Goal: Use online tool/utility

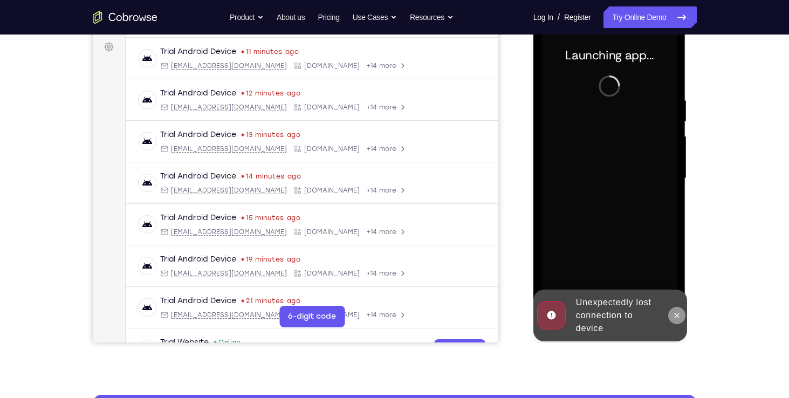
click at [672, 319] on icon at bounding box center [676, 315] width 9 height 9
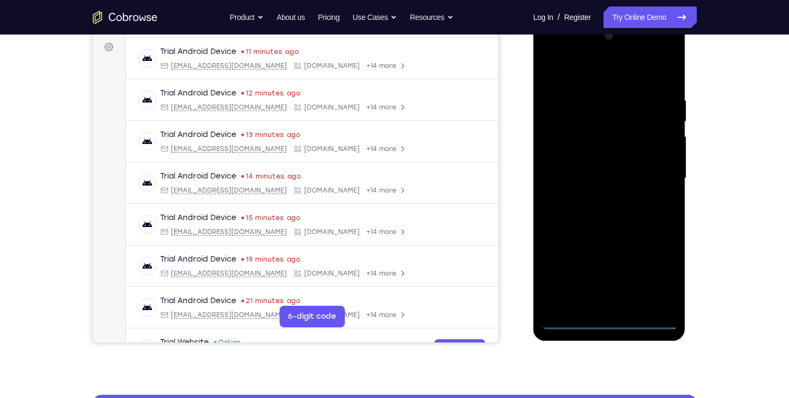
click at [602, 322] on div at bounding box center [609, 178] width 136 height 302
click at [653, 279] on div at bounding box center [609, 178] width 136 height 302
click at [625, 75] on div at bounding box center [609, 178] width 136 height 302
click at [596, 69] on div at bounding box center [609, 178] width 136 height 302
click at [567, 143] on div at bounding box center [609, 178] width 136 height 302
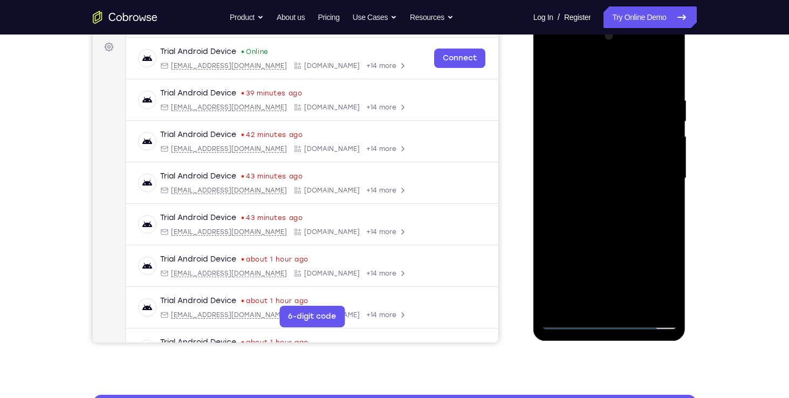
click at [594, 182] on div at bounding box center [609, 178] width 136 height 302
click at [567, 167] on div at bounding box center [609, 178] width 136 height 302
click at [575, 190] on div at bounding box center [609, 178] width 136 height 302
click at [661, 174] on div at bounding box center [609, 178] width 136 height 302
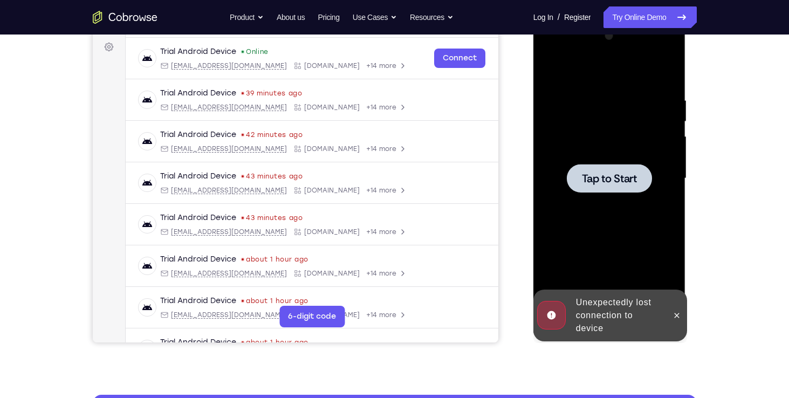
click at [645, 185] on div at bounding box center [609, 178] width 85 height 29
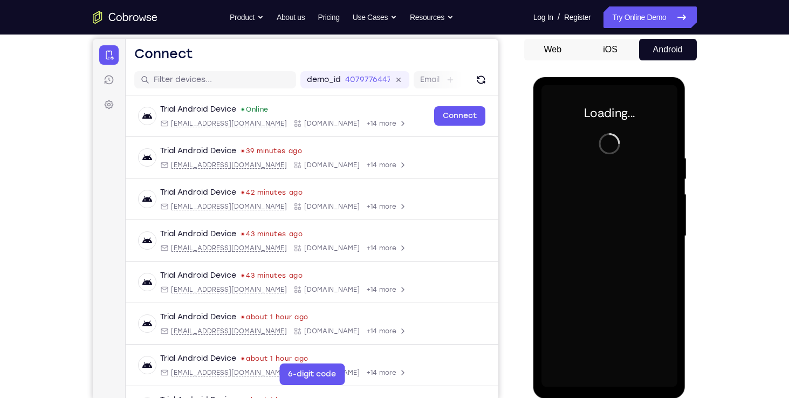
scroll to position [105, 0]
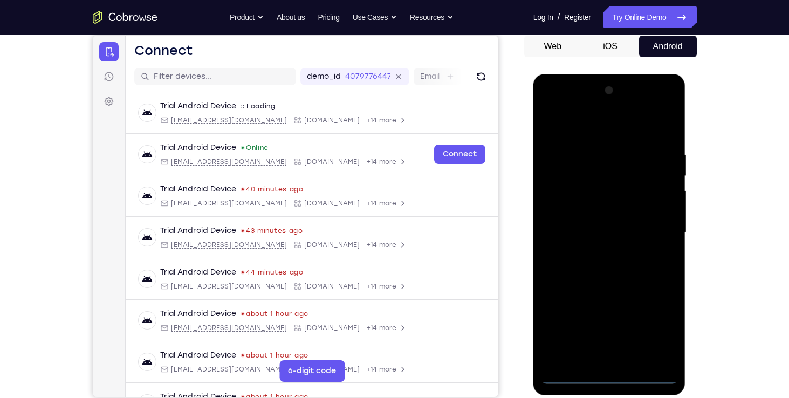
click at [609, 375] on div at bounding box center [609, 233] width 136 height 302
click at [667, 336] on div at bounding box center [609, 233] width 136 height 302
click at [606, 132] on div at bounding box center [609, 233] width 136 height 302
click at [648, 225] on div at bounding box center [609, 233] width 136 height 302
click at [598, 253] on div at bounding box center [609, 233] width 136 height 302
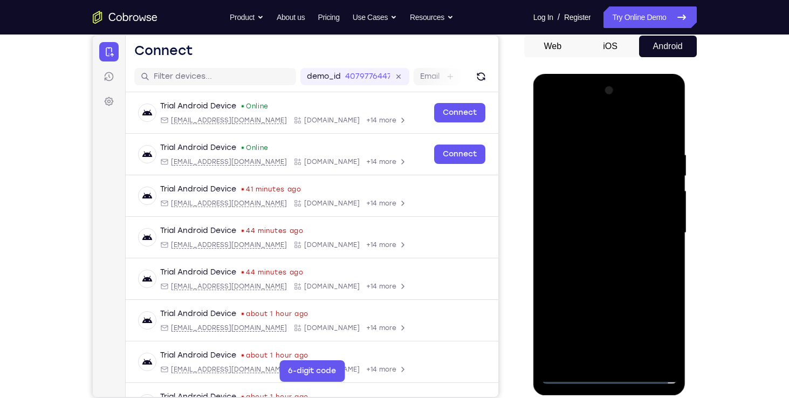
click at [616, 286] on div at bounding box center [609, 233] width 136 height 302
click at [619, 177] on div at bounding box center [609, 233] width 136 height 302
click at [605, 203] on div at bounding box center [609, 233] width 136 height 302
click at [602, 294] on div at bounding box center [609, 233] width 136 height 302
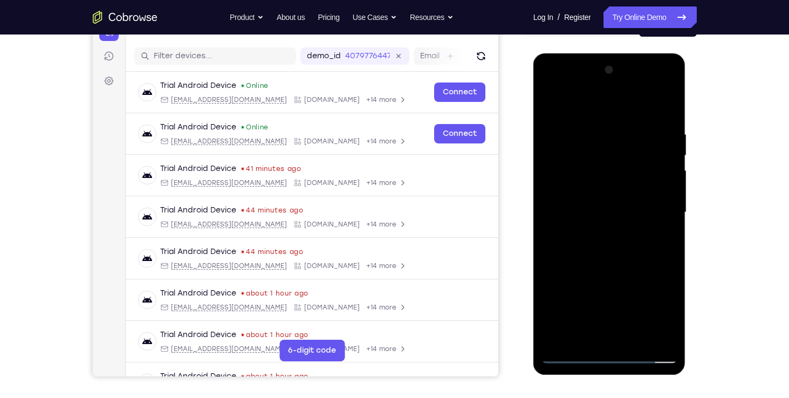
scroll to position [127, 0]
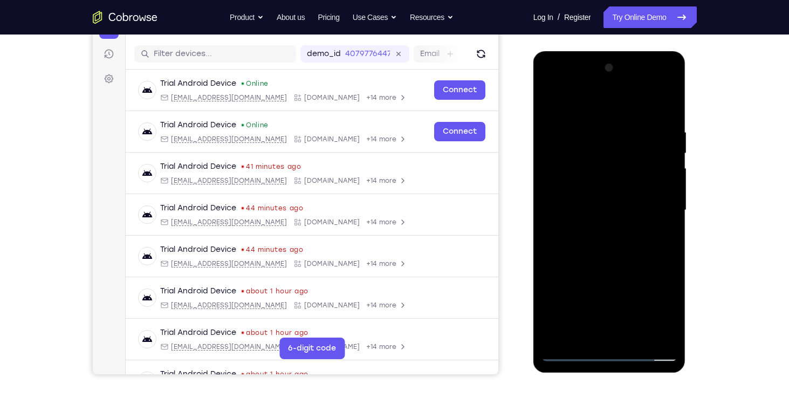
click at [619, 188] on div at bounding box center [609, 210] width 136 height 302
click at [665, 196] on div at bounding box center [609, 210] width 136 height 302
click at [620, 335] on div at bounding box center [609, 210] width 136 height 302
click at [593, 203] on div at bounding box center [609, 210] width 136 height 302
click at [593, 132] on div at bounding box center [609, 210] width 136 height 302
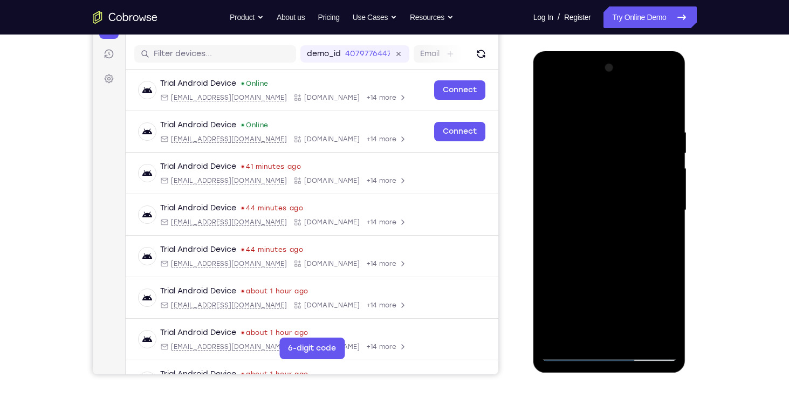
click at [665, 113] on div at bounding box center [609, 210] width 136 height 302
click at [663, 106] on div at bounding box center [609, 210] width 136 height 302
click at [599, 128] on div at bounding box center [609, 210] width 136 height 302
click at [664, 333] on div at bounding box center [609, 210] width 136 height 302
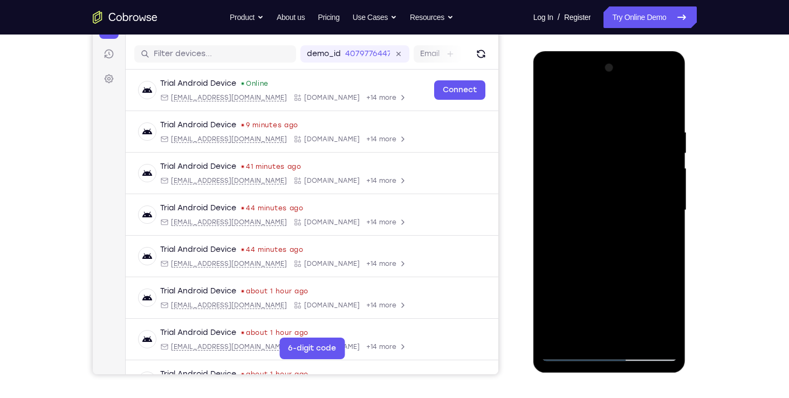
click at [660, 102] on div at bounding box center [609, 210] width 136 height 302
drag, startPoint x: 567, startPoint y: 196, endPoint x: 660, endPoint y: 185, distance: 93.9
click at [660, 185] on div at bounding box center [609, 210] width 136 height 302
drag, startPoint x: 574, startPoint y: 240, endPoint x: 780, endPoint y: 237, distance: 206.5
click at [687, 237] on html "Online web based iOS Simulators and Android Emulators. Run iPhone, iPad, Mobile…" at bounding box center [610, 212] width 154 height 323
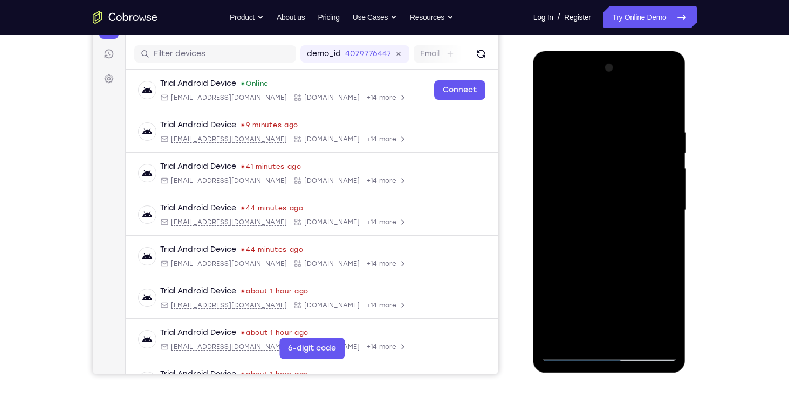
drag, startPoint x: 597, startPoint y: 249, endPoint x: 749, endPoint y: 232, distance: 153.0
click at [687, 232] on html "Online web based iOS Simulators and Android Emulators. Run iPhone, iPad, Mobile…" at bounding box center [610, 212] width 154 height 323
click at [664, 108] on div at bounding box center [609, 210] width 136 height 302
click at [599, 120] on div at bounding box center [609, 210] width 136 height 302
click at [665, 334] on div at bounding box center [609, 210] width 136 height 302
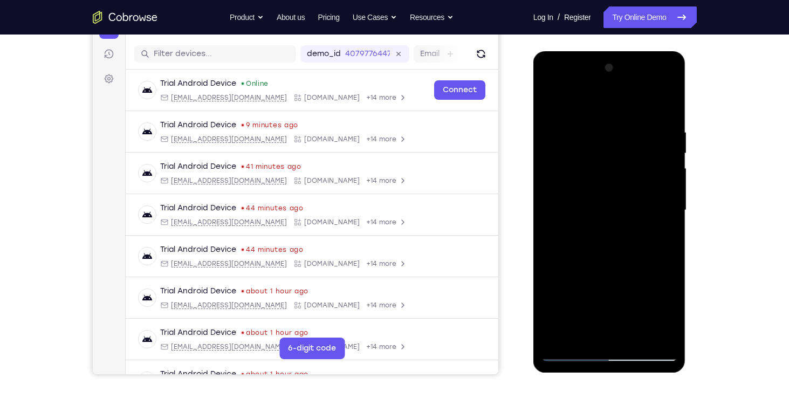
drag, startPoint x: 574, startPoint y: 236, endPoint x: 714, endPoint y: 230, distance: 140.3
click at [687, 230] on html "Online web based iOS Simulators and Android Emulators. Run iPhone, iPad, Mobile…" at bounding box center [610, 212] width 154 height 323
click at [663, 105] on div at bounding box center [609, 210] width 136 height 302
click at [557, 223] on div at bounding box center [609, 210] width 136 height 302
click at [661, 334] on div at bounding box center [609, 210] width 136 height 302
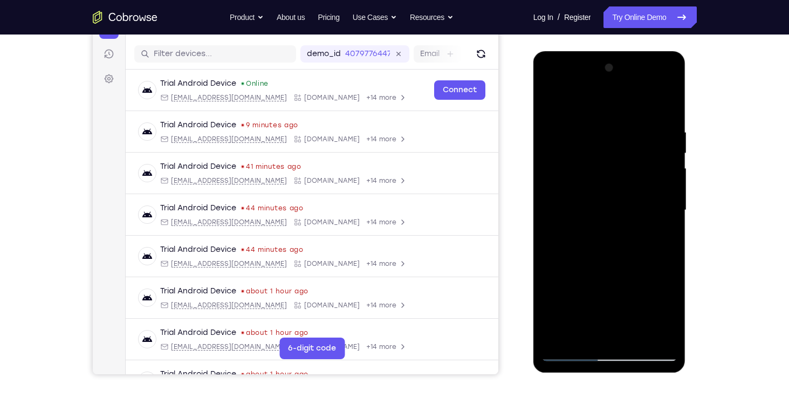
click at [659, 229] on div at bounding box center [609, 210] width 136 height 302
click at [665, 111] on div at bounding box center [609, 210] width 136 height 302
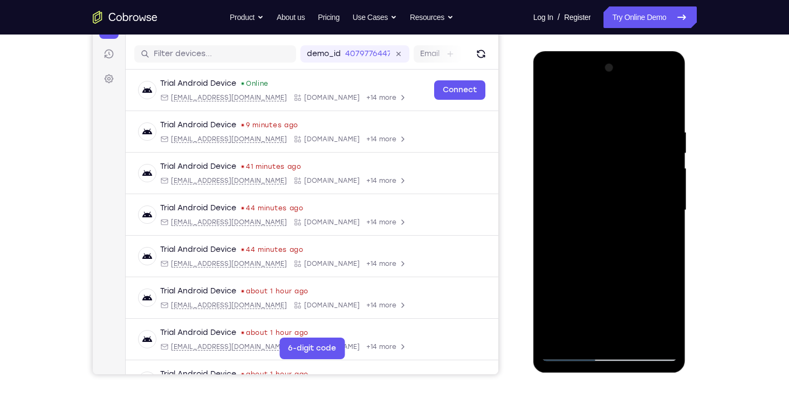
click at [662, 106] on div at bounding box center [609, 210] width 136 height 302
click at [629, 335] on div at bounding box center [609, 210] width 136 height 302
click at [616, 270] on div at bounding box center [609, 210] width 136 height 302
click at [600, 207] on div at bounding box center [609, 210] width 136 height 302
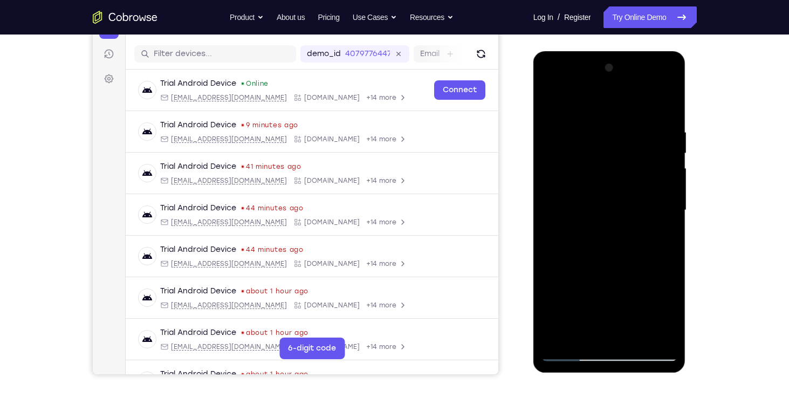
click at [585, 338] on div at bounding box center [609, 210] width 136 height 302
click at [585, 332] on div at bounding box center [609, 210] width 136 height 302
click at [553, 102] on div at bounding box center [609, 210] width 136 height 302
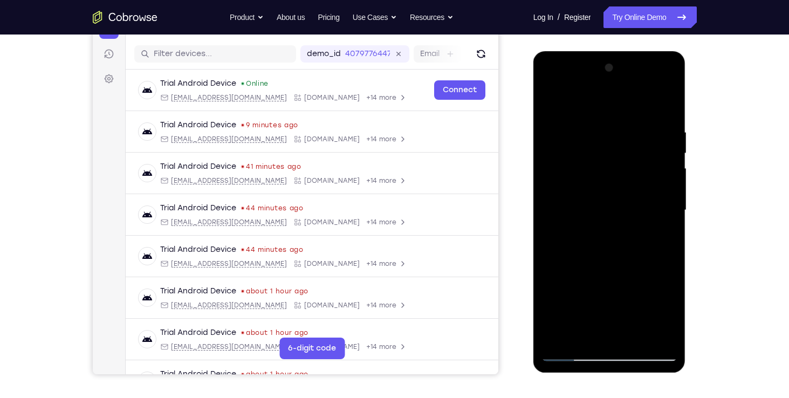
drag, startPoint x: 588, startPoint y: 291, endPoint x: 595, endPoint y: 185, distance: 105.9
click at [595, 185] on div at bounding box center [609, 210] width 136 height 302
drag, startPoint x: 599, startPoint y: 324, endPoint x: 603, endPoint y: 258, distance: 66.4
click at [603, 258] on div at bounding box center [609, 210] width 136 height 302
drag, startPoint x: 599, startPoint y: 280, endPoint x: 609, endPoint y: 199, distance: 81.4
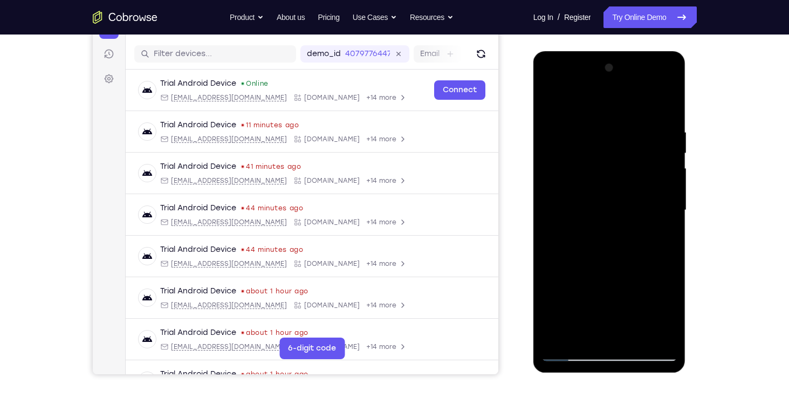
click at [609, 199] on div at bounding box center [609, 210] width 136 height 302
drag, startPoint x: 591, startPoint y: 273, endPoint x: 597, endPoint y: 213, distance: 60.1
click at [597, 213] on div at bounding box center [609, 210] width 136 height 302
drag, startPoint x: 603, startPoint y: 310, endPoint x: 602, endPoint y: 222, distance: 88.4
click at [602, 222] on div at bounding box center [609, 210] width 136 height 302
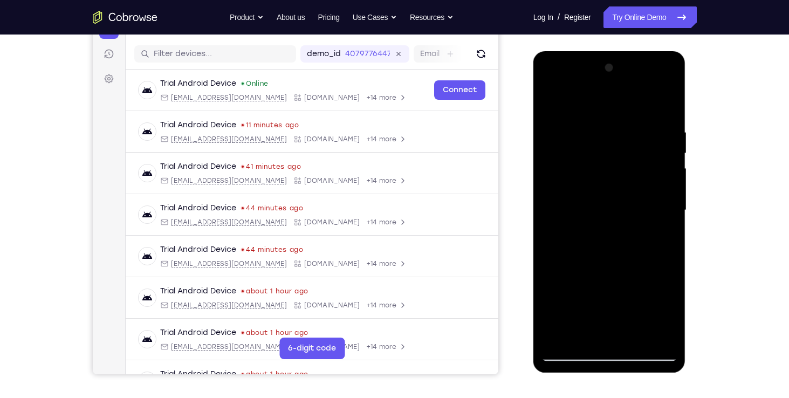
drag, startPoint x: 596, startPoint y: 291, endPoint x: 600, endPoint y: 201, distance: 90.1
click at [600, 201] on div at bounding box center [609, 210] width 136 height 302
drag, startPoint x: 586, startPoint y: 227, endPoint x: 586, endPoint y: 256, distance: 29.1
click at [586, 256] on div at bounding box center [609, 210] width 136 height 302
click at [590, 271] on div at bounding box center [609, 210] width 136 height 302
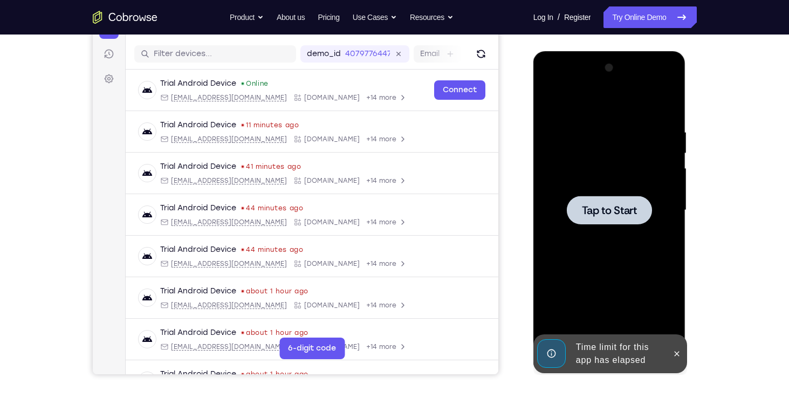
click at [597, 213] on span "Tap to Start" at bounding box center [609, 210] width 55 height 11
